Goal: Transaction & Acquisition: Purchase product/service

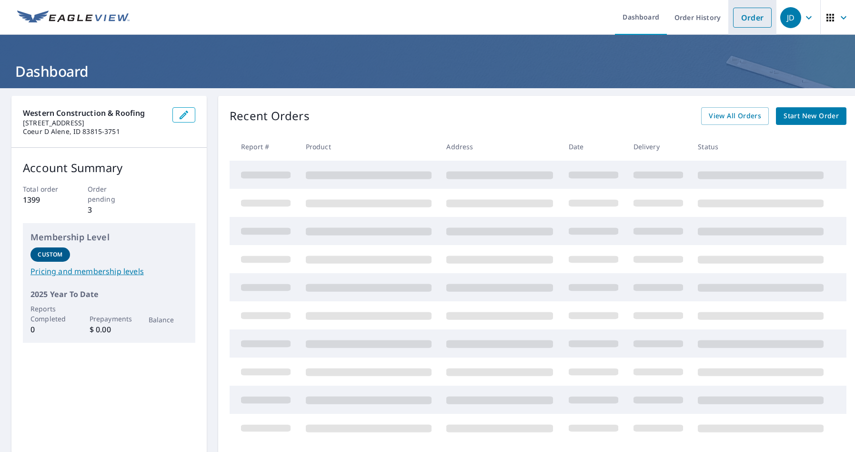
click at [752, 20] on link "Order" at bounding box center [752, 18] width 39 height 20
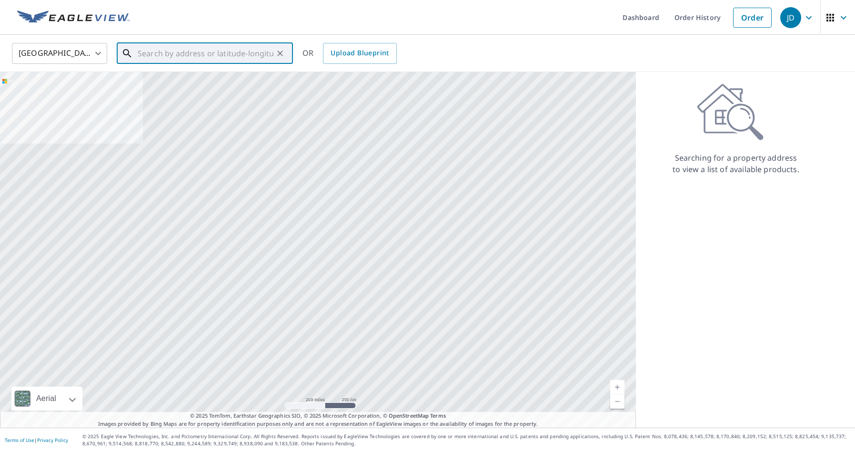
click at [172, 51] on input "text" at bounding box center [206, 53] width 136 height 27
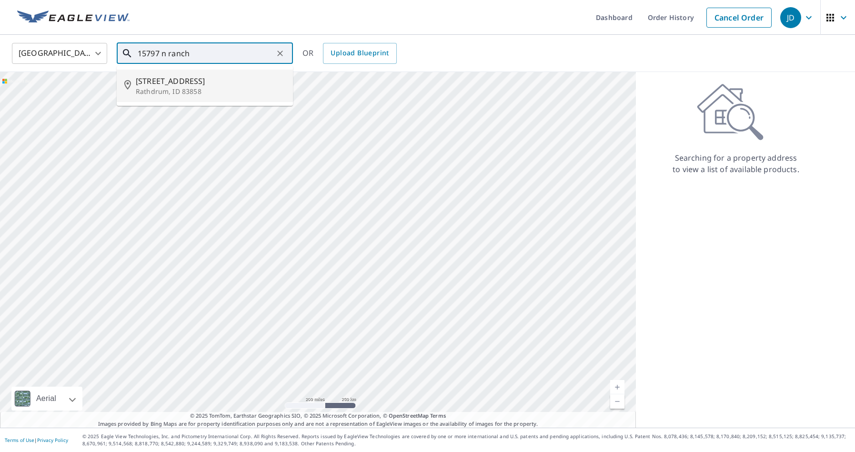
click at [192, 81] on span "[STREET_ADDRESS]" at bounding box center [211, 80] width 150 height 11
type input "[STREET_ADDRESS]"
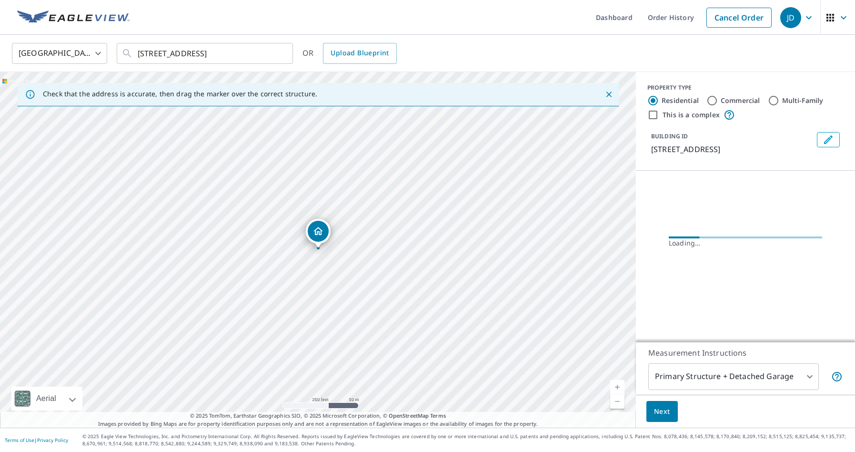
click at [618, 386] on link "Current Level 17, Zoom In" at bounding box center [617, 387] width 14 height 14
click at [618, 386] on link "Current Level 18, Zoom In" at bounding box center [617, 387] width 14 height 14
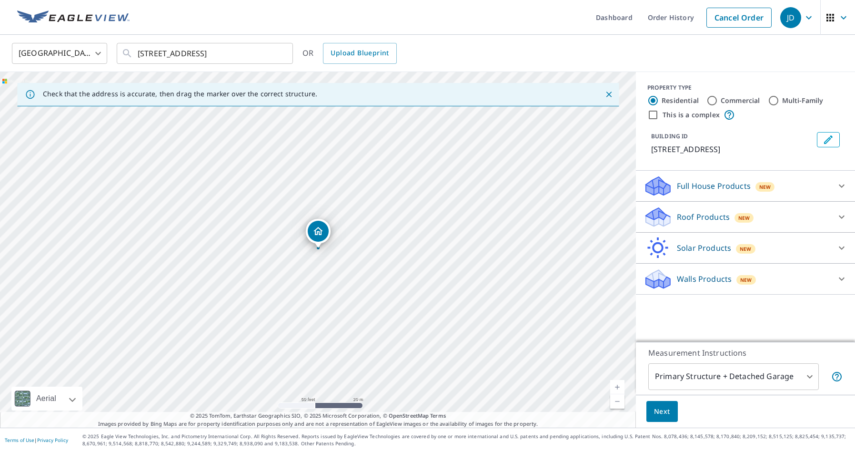
click at [699, 223] on p "Roof Products" at bounding box center [703, 216] width 53 height 11
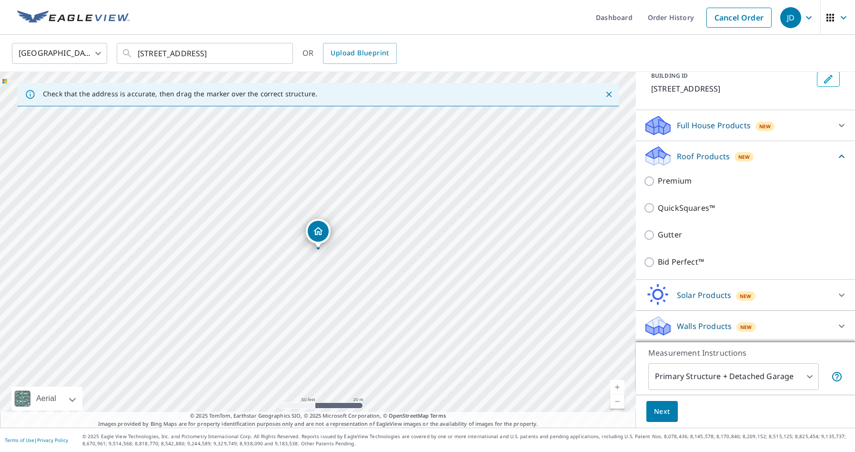
scroll to position [68, 0]
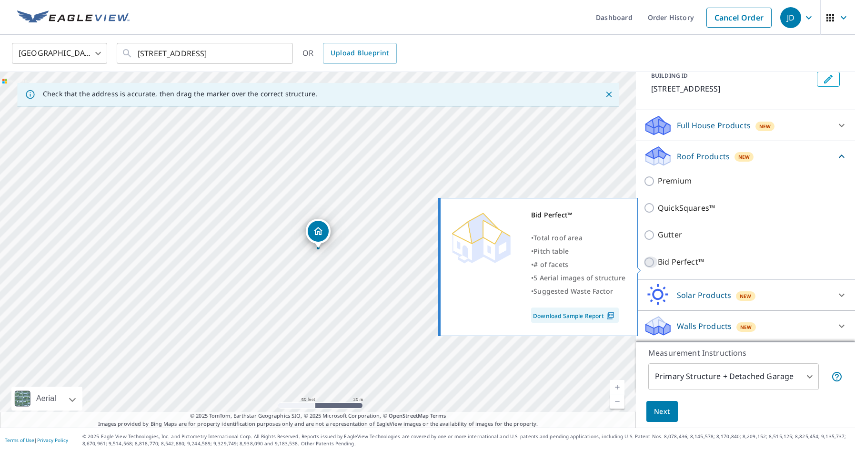
click at [651, 268] on input "Bid Perfect™" at bounding box center [651, 261] width 14 height 11
checkbox input "true"
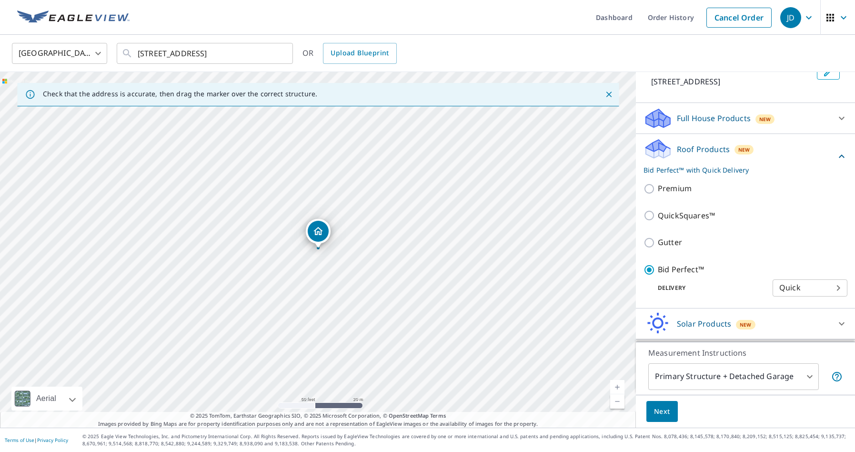
click at [659, 410] on span "Next" at bounding box center [662, 412] width 16 height 12
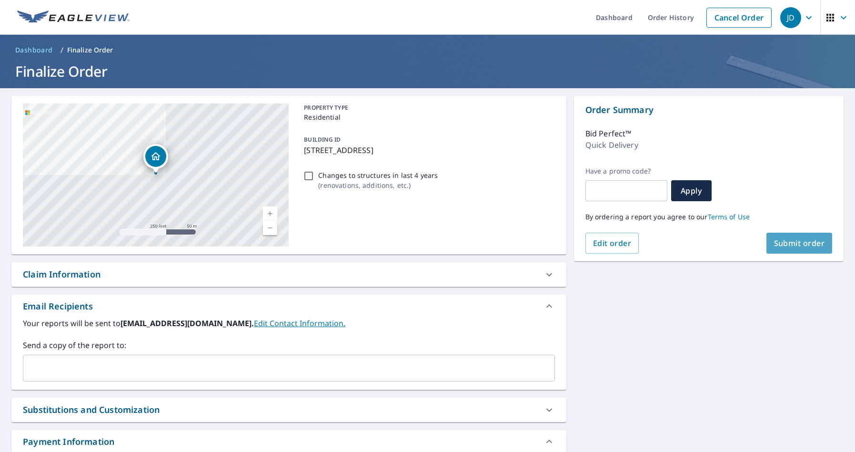
click at [801, 245] on span "Submit order" at bounding box center [799, 243] width 51 height 10
